Goal: Information Seeking & Learning: Learn about a topic

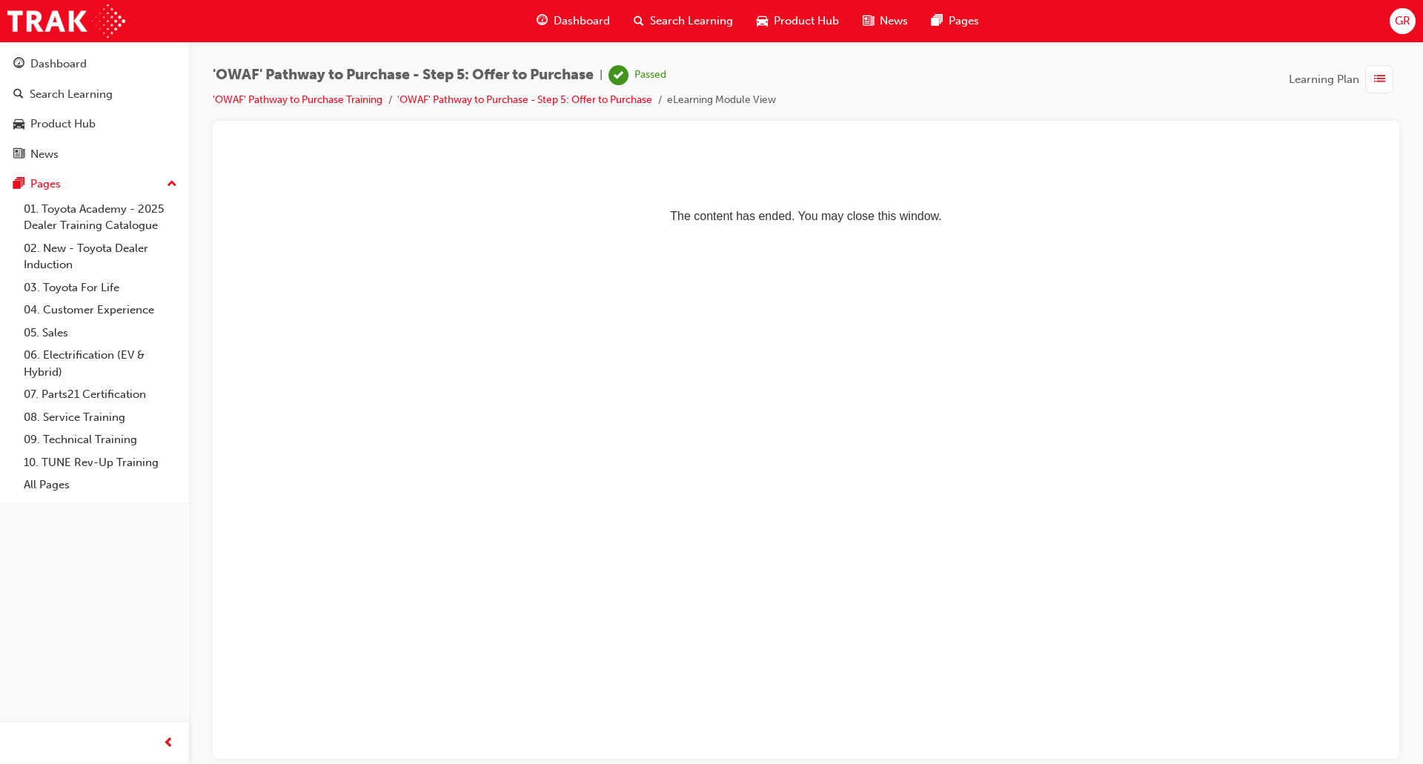
click at [1383, 79] on span "list-icon" at bounding box center [1379, 79] width 11 height 19
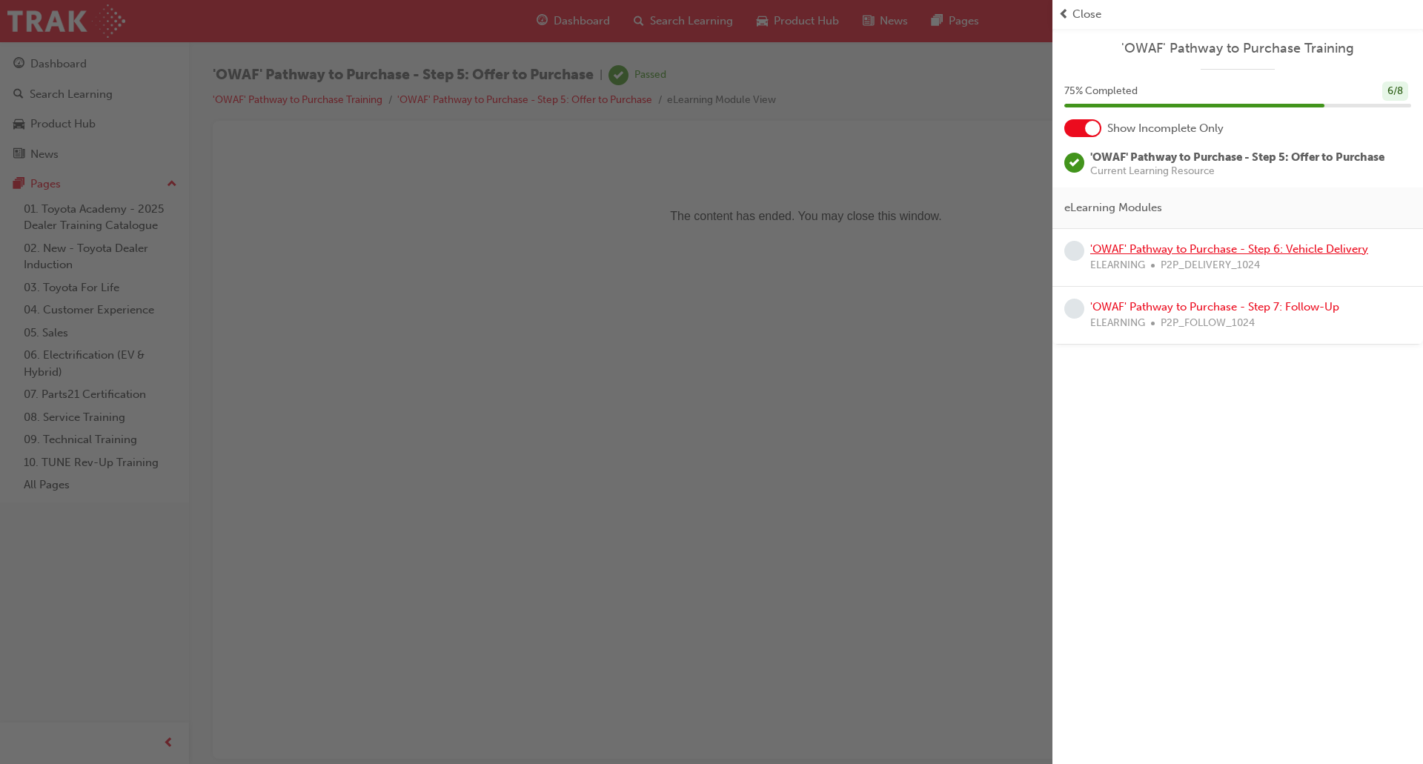
click at [1226, 247] on link "'OWAF' Pathway to Purchase - Step 6: Vehicle Delivery" at bounding box center [1229, 248] width 278 height 13
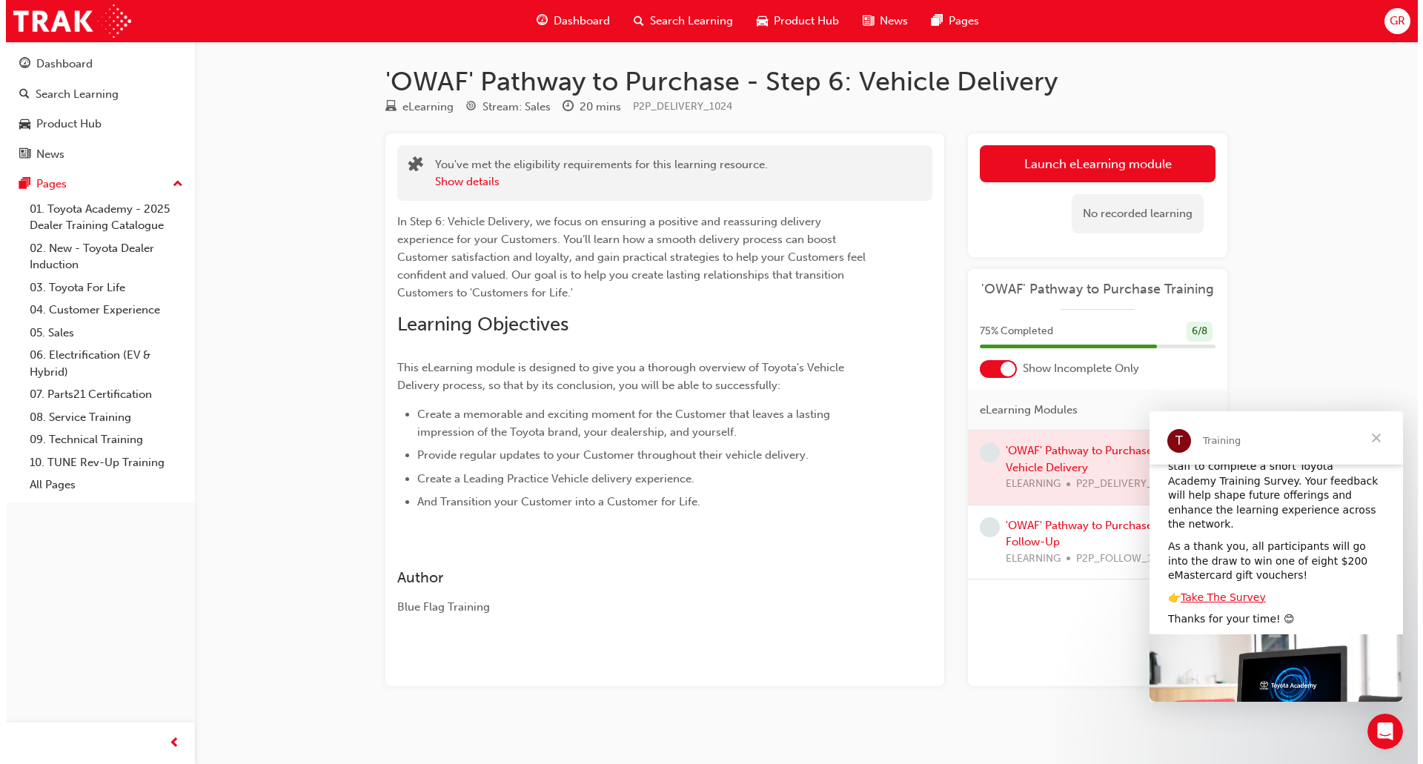
scroll to position [158, 0]
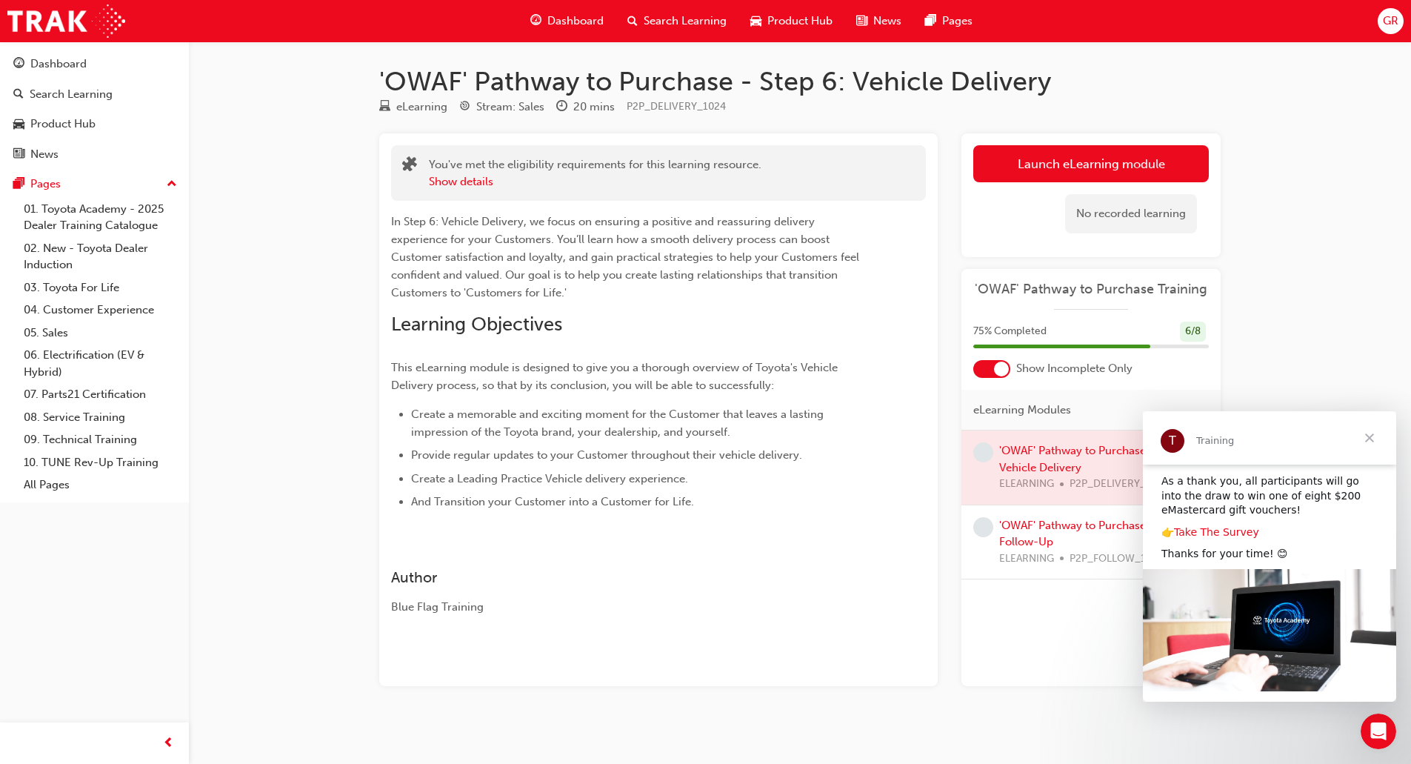
click at [1241, 526] on link "Take The Survey" at bounding box center [1216, 532] width 85 height 12
click at [1061, 169] on link "Launch eLearning module" at bounding box center [1092, 163] width 236 height 37
